Goal: Information Seeking & Learning: Learn about a topic

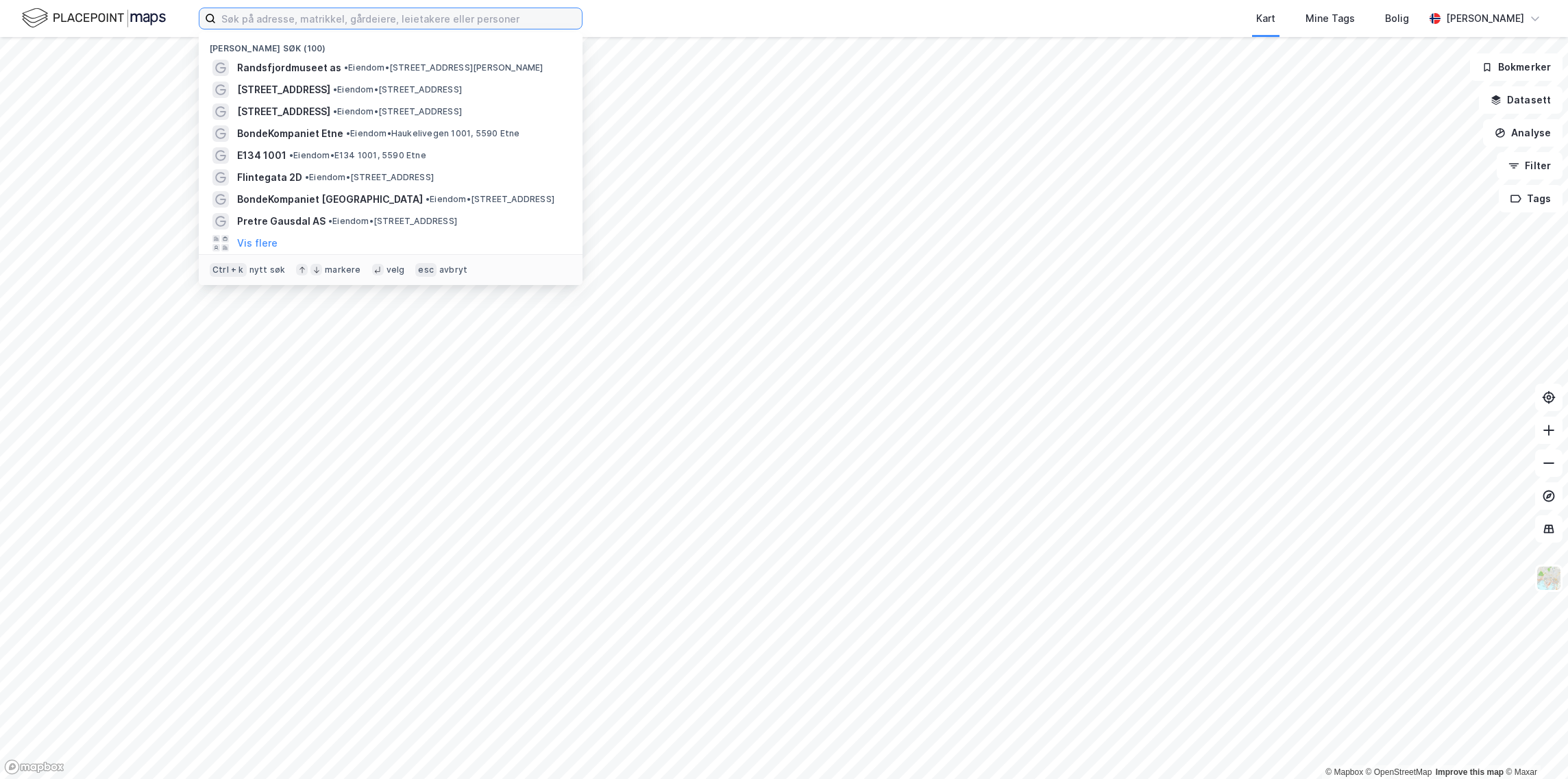
click at [333, 12] on input at bounding box center [398, 18] width 366 height 21
type input "pretre"
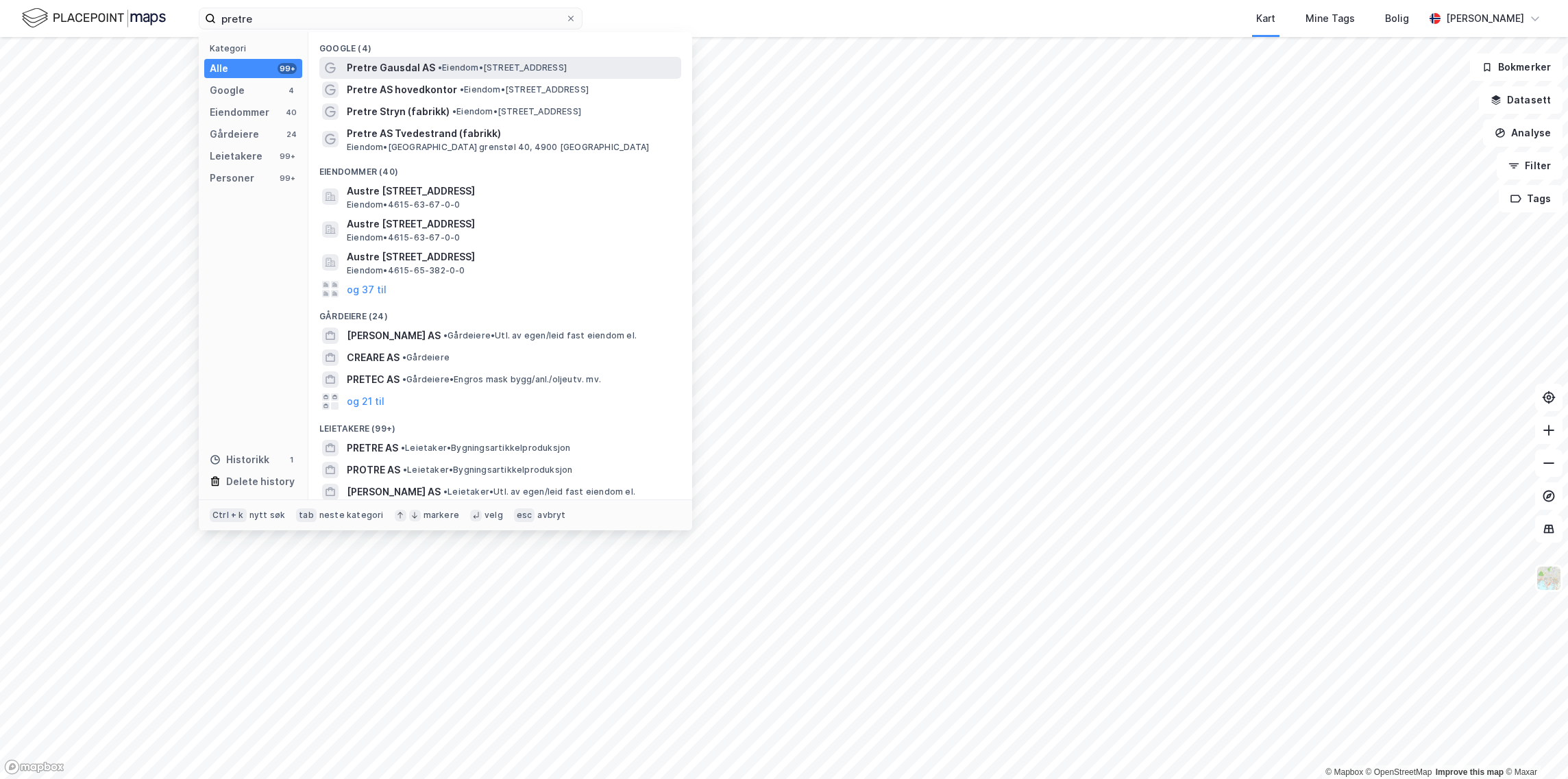
click at [396, 65] on span "Pretre Gausdal AS" at bounding box center [391, 68] width 88 height 17
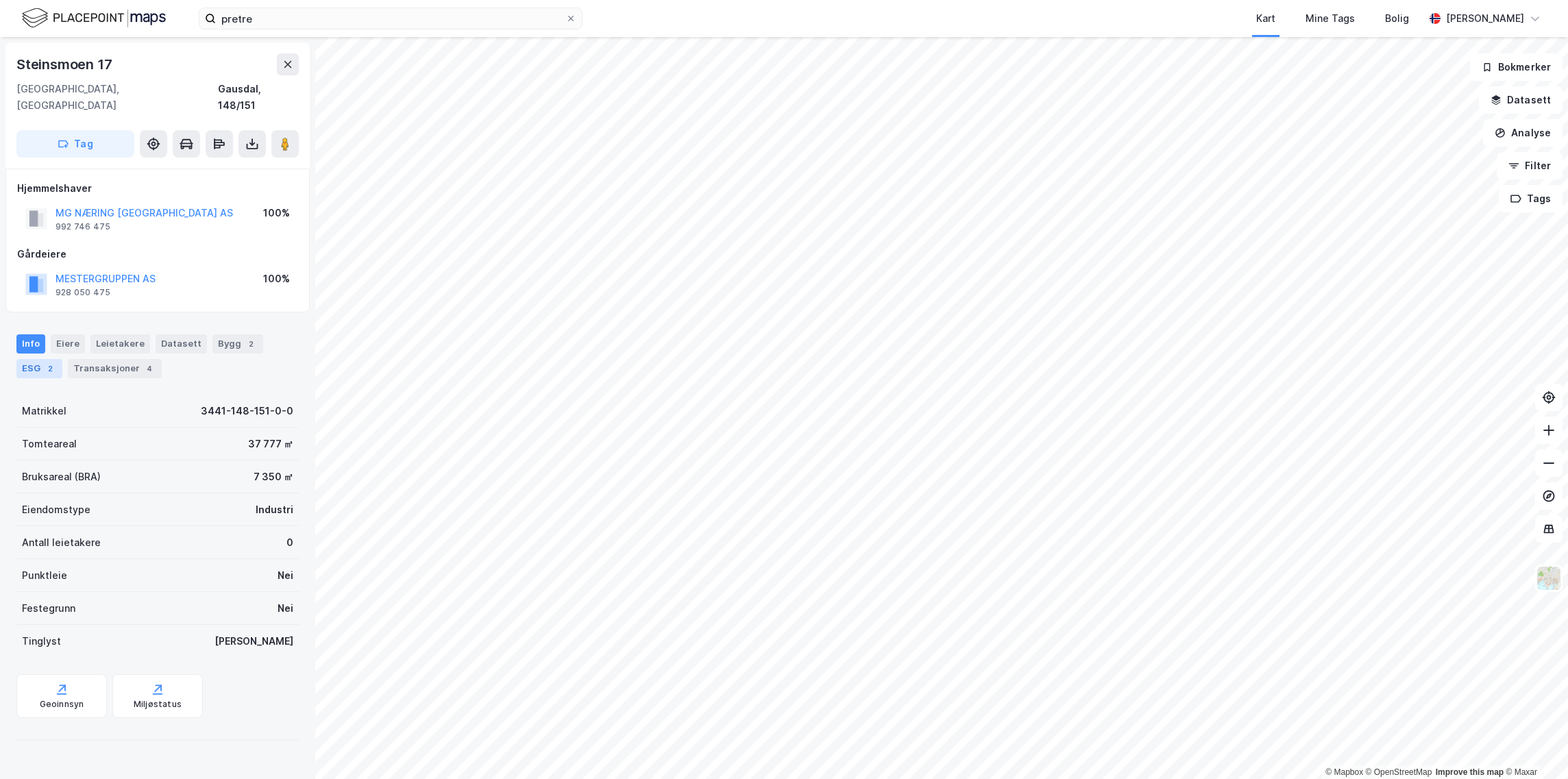
click at [45, 360] on div "ESG 2" at bounding box center [40, 368] width 46 height 19
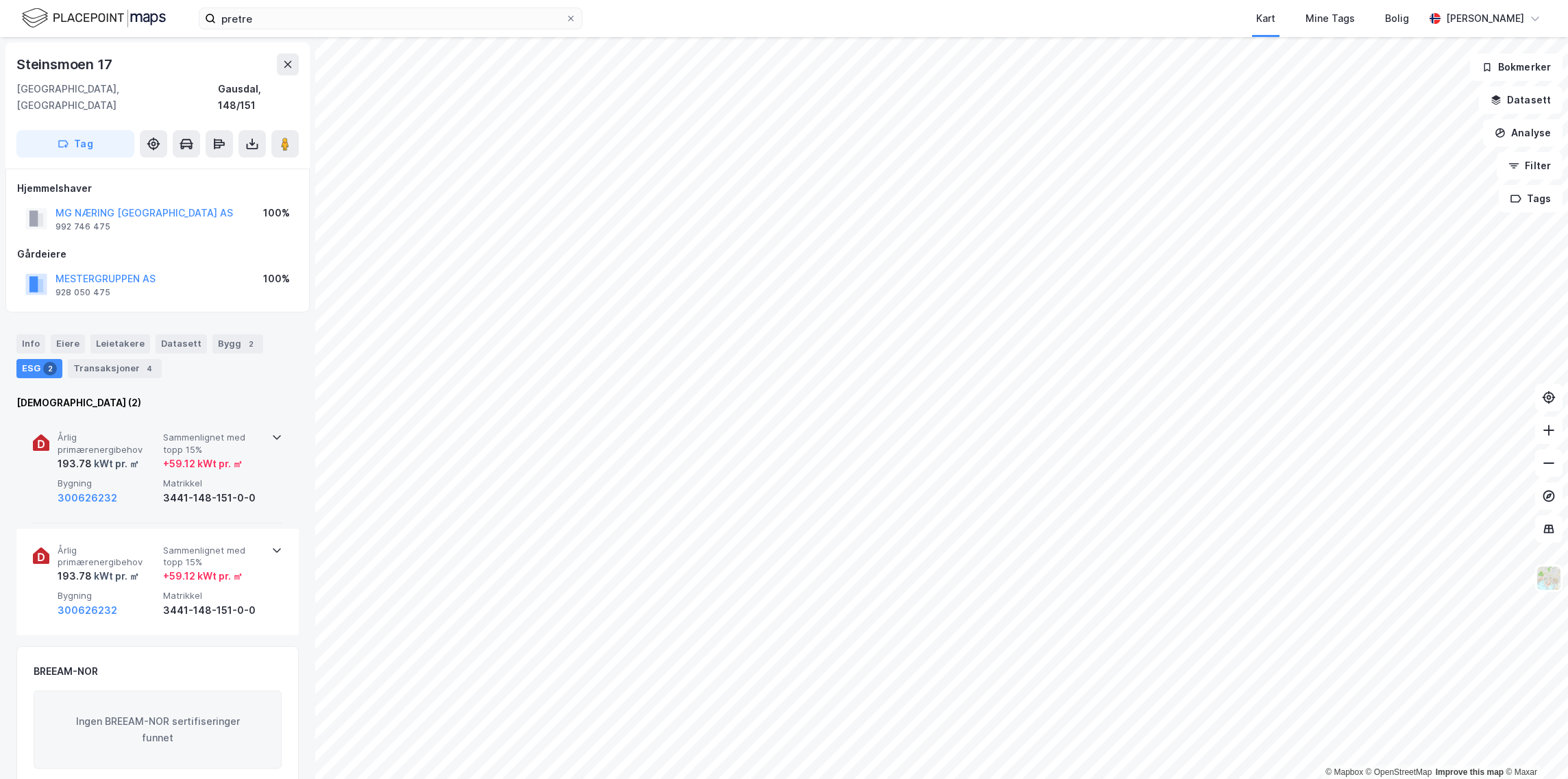
click at [145, 434] on span "Årlig primærenergibehov" at bounding box center [107, 443] width 100 height 24
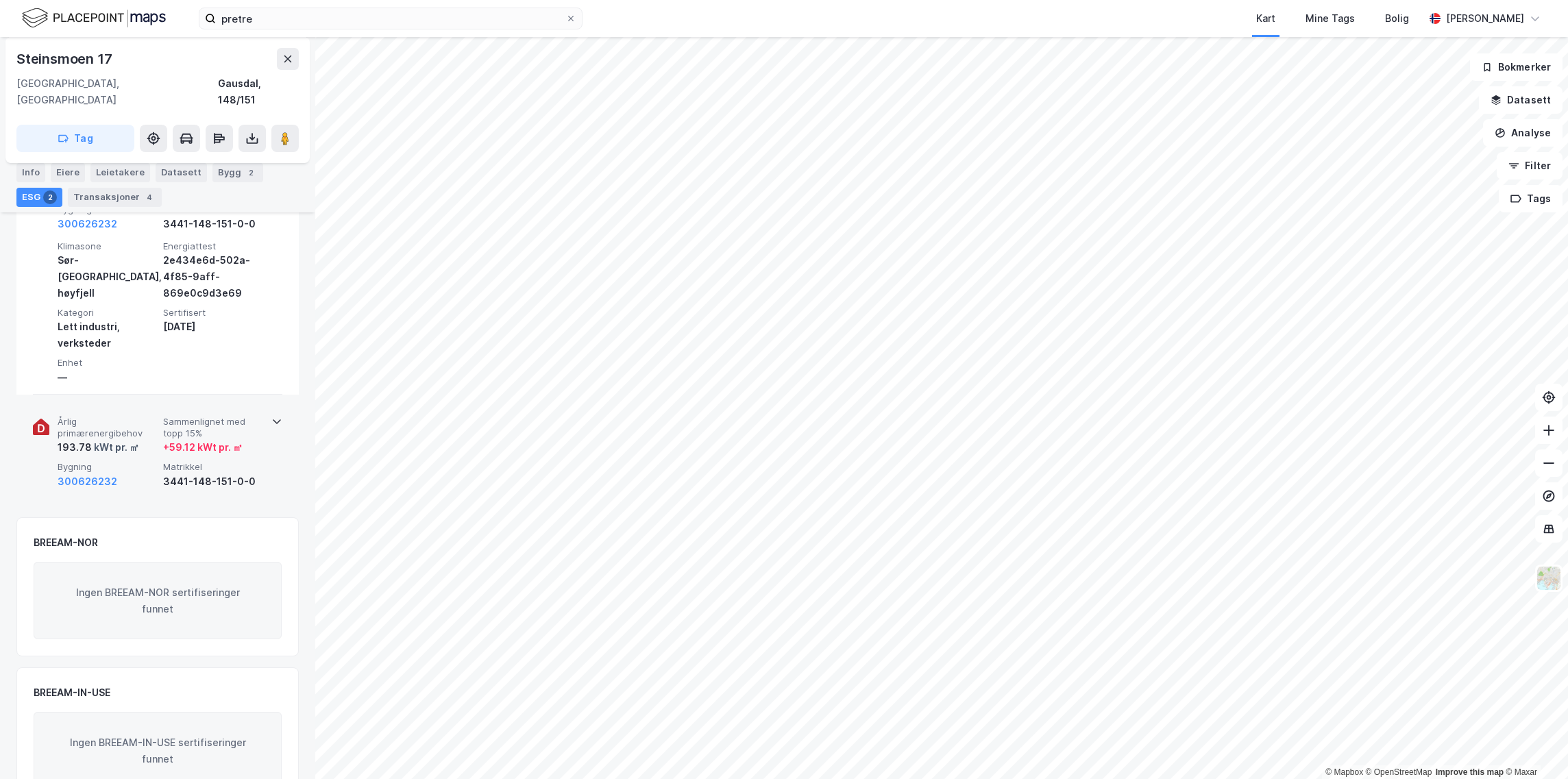
click at [138, 439] on div "193.78 kWt pr. ㎡" at bounding box center [107, 447] width 100 height 17
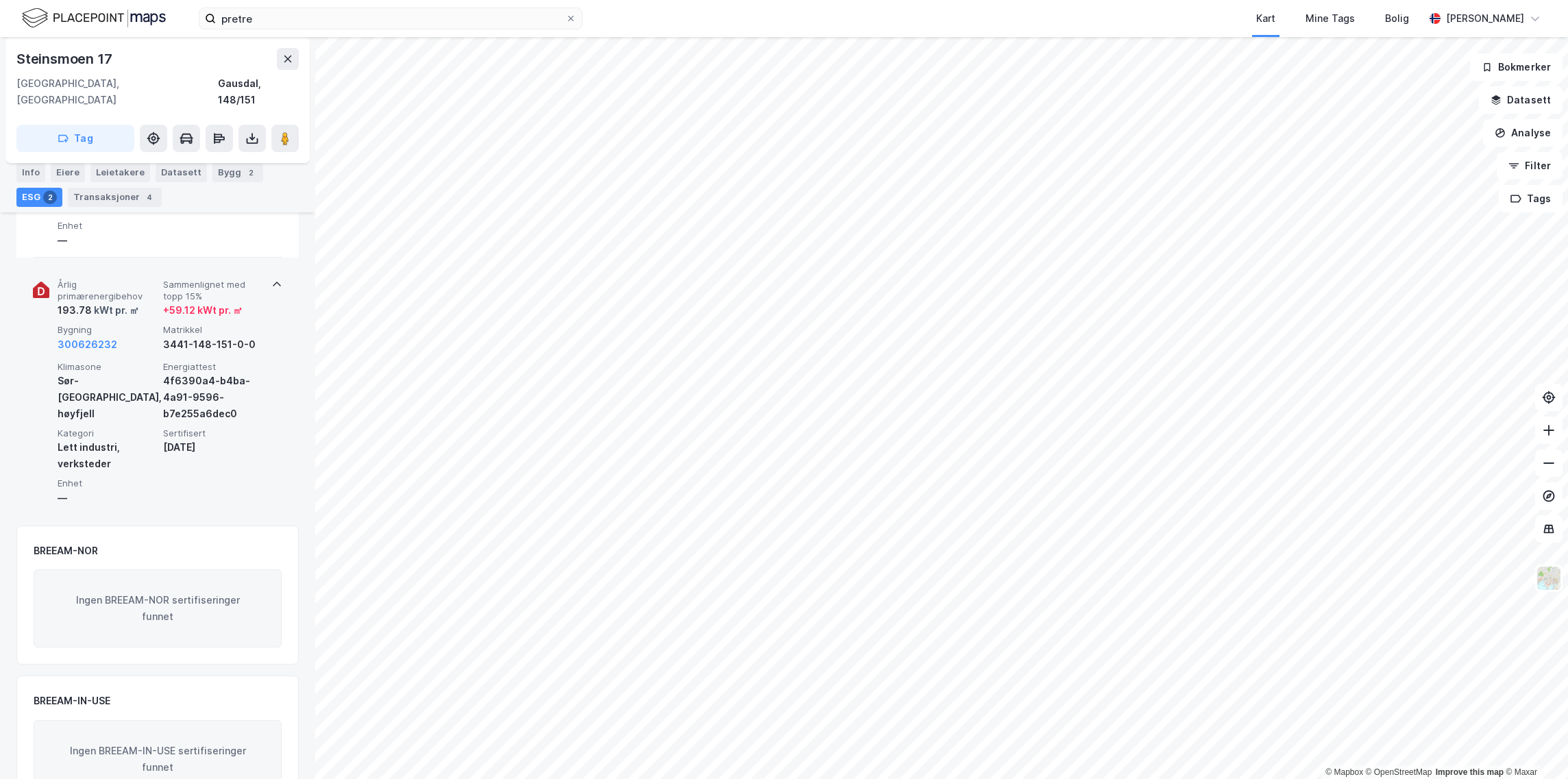
scroll to position [68, 0]
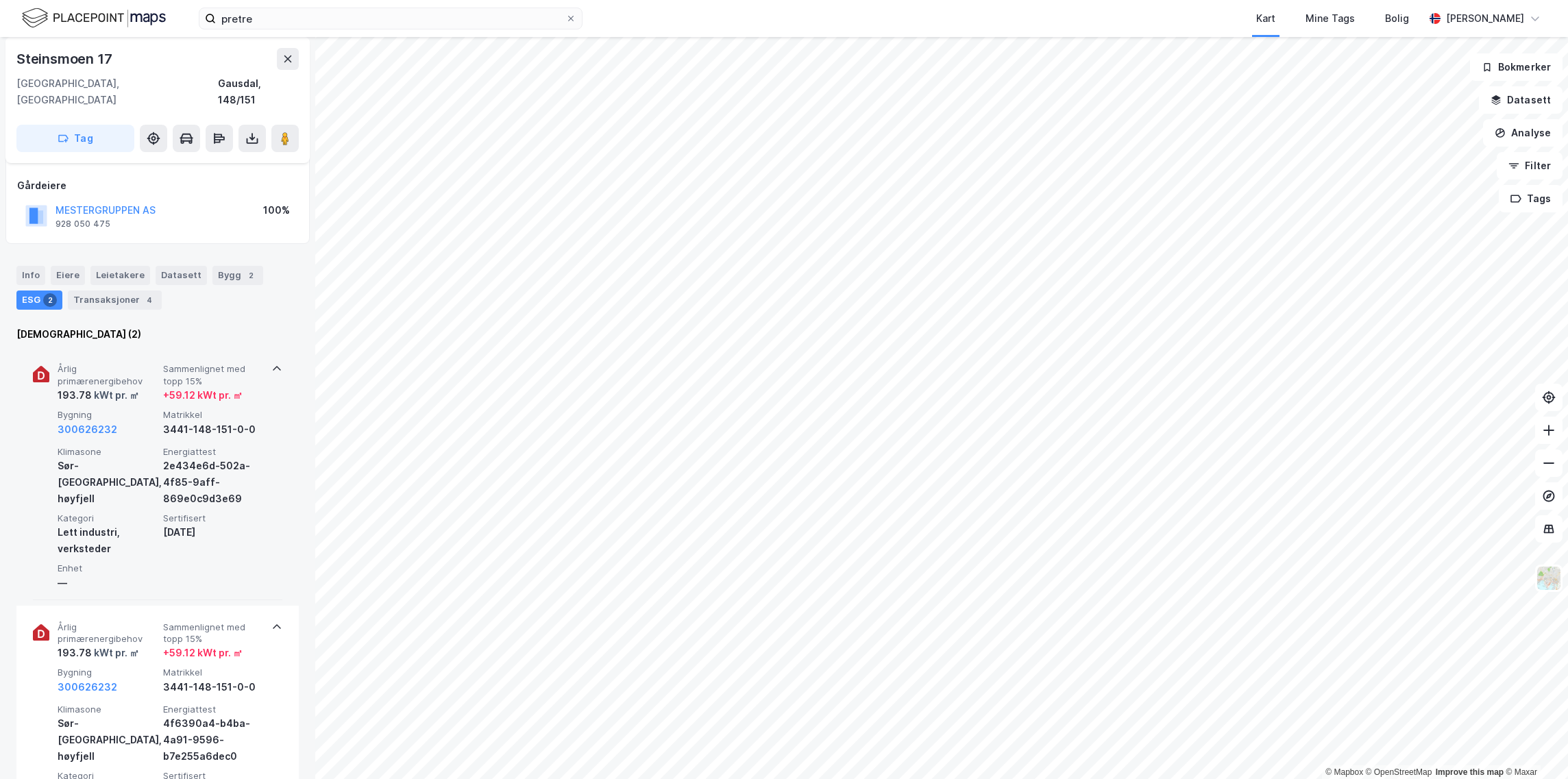
click at [137, 370] on span "Årlig primærenergibehov" at bounding box center [107, 375] width 100 height 24
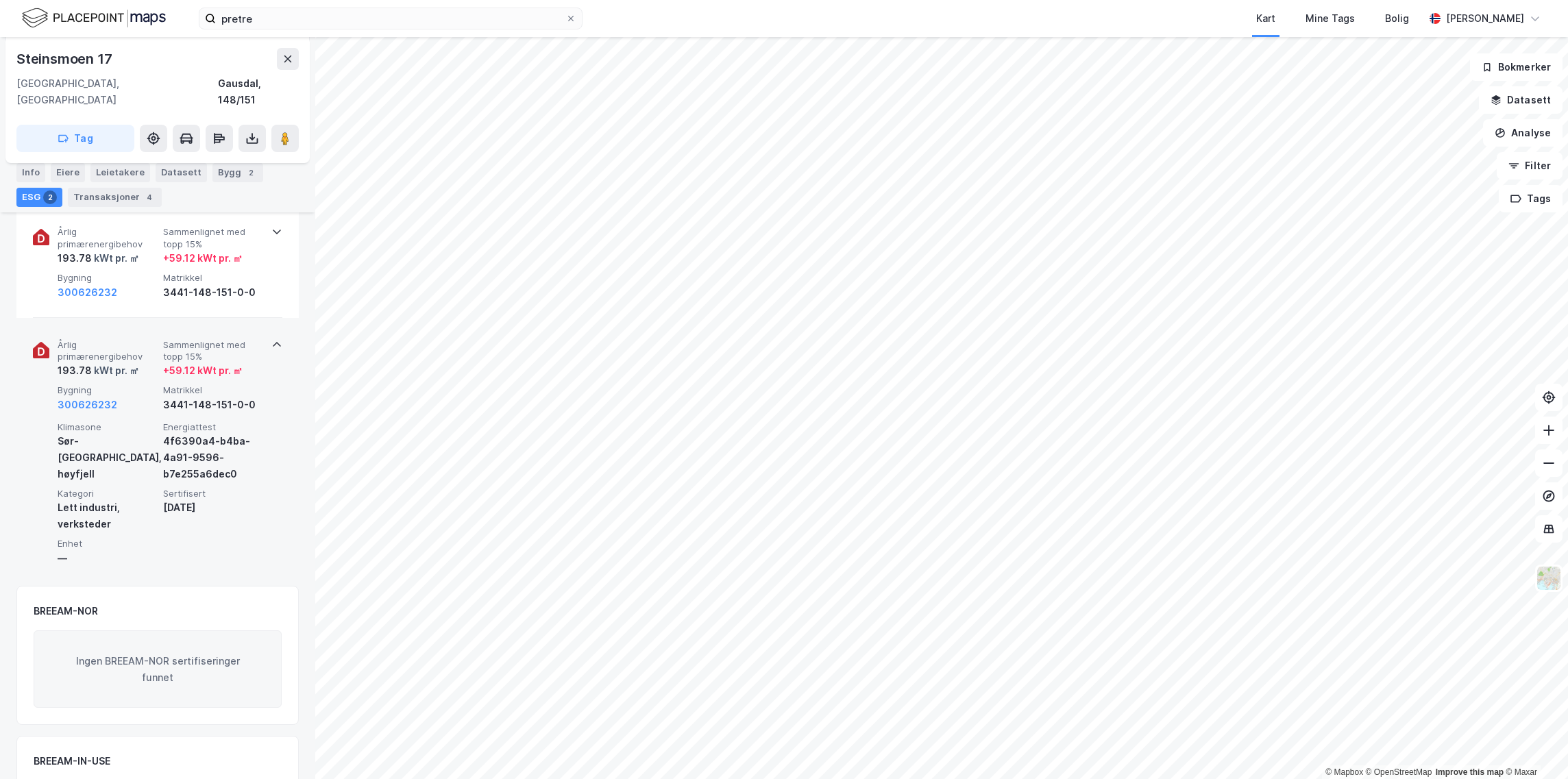
click at [145, 444] on div "Klimasone [GEOGRAPHIC_DATA], [GEOGRAPHIC_DATA]" at bounding box center [107, 452] width 100 height 61
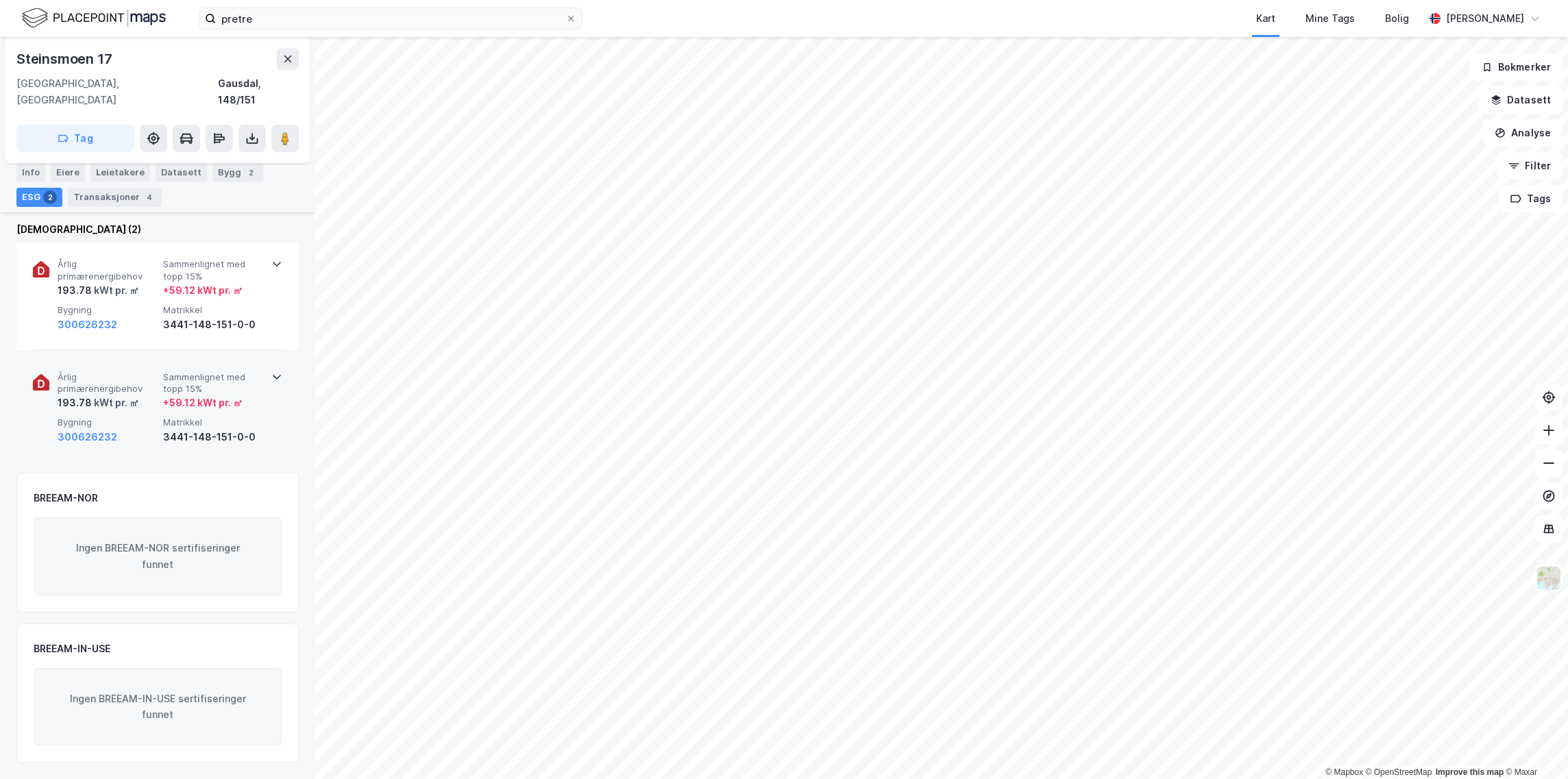
scroll to position [157, 0]
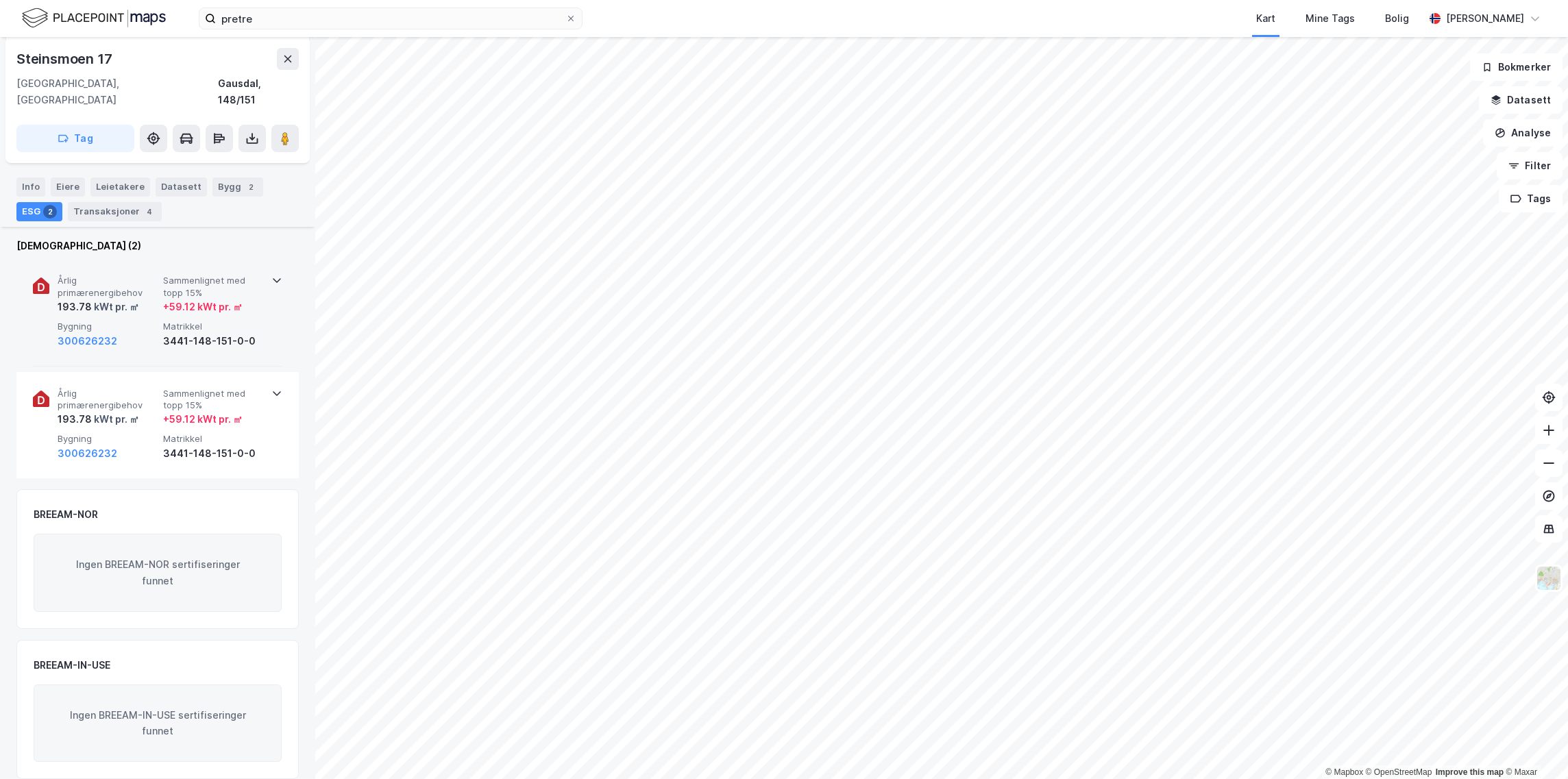
click at [196, 299] on div "+ 59.12 kWt pr. ㎡" at bounding box center [203, 306] width 80 height 17
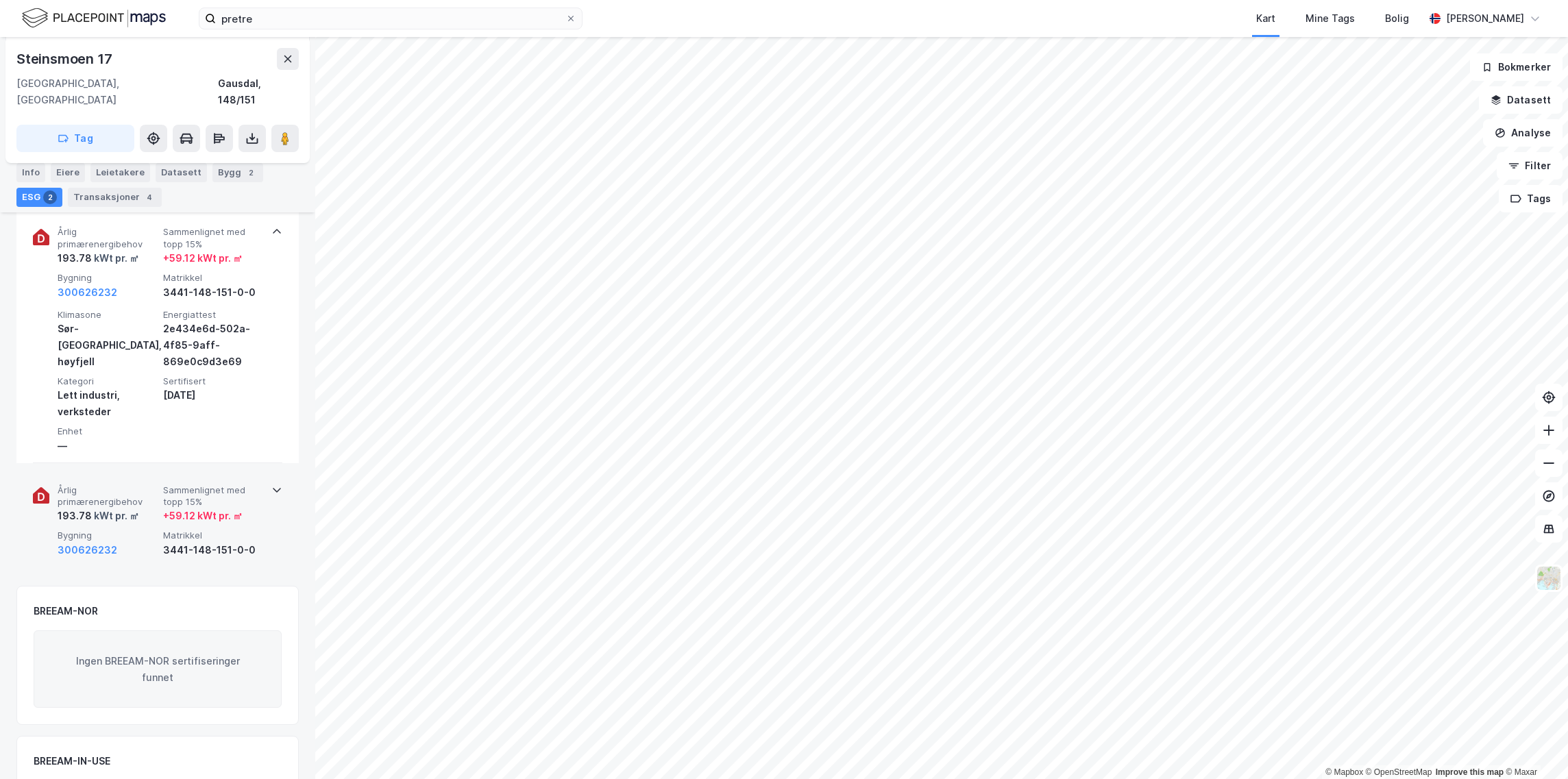
click at [187, 542] on div "3441-148-151-0-0" at bounding box center [213, 550] width 100 height 17
